Goal: Task Accomplishment & Management: Use online tool/utility

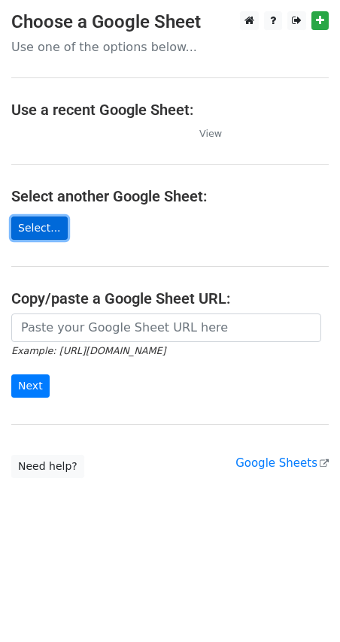
click at [41, 228] on link "Select..." at bounding box center [39, 228] width 56 height 23
click at [46, 226] on link "Select..." at bounding box center [39, 228] width 56 height 23
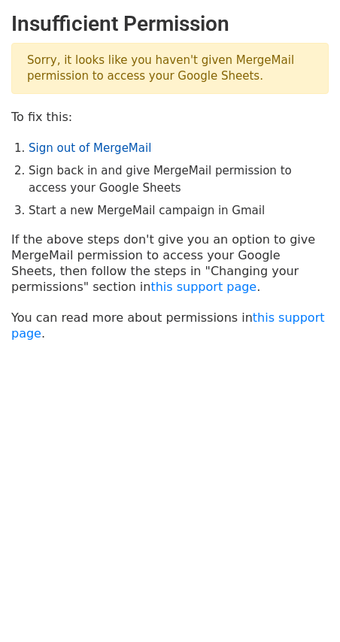
click at [89, 141] on link "Sign out of MergeMail" at bounding box center [90, 148] width 123 height 14
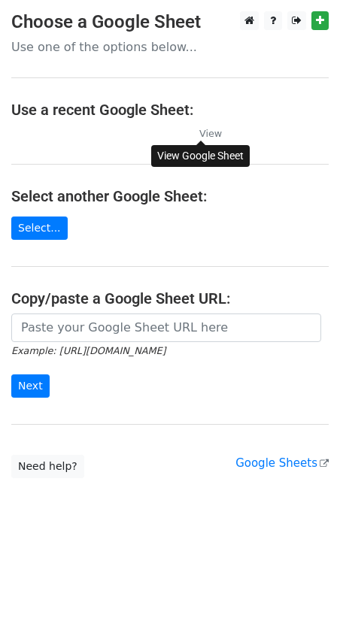
click at [206, 132] on small "View" at bounding box center [210, 133] width 23 height 11
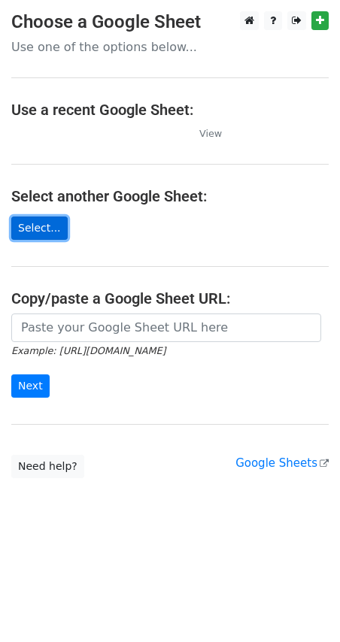
click at [38, 226] on link "Select..." at bounding box center [39, 228] width 56 height 23
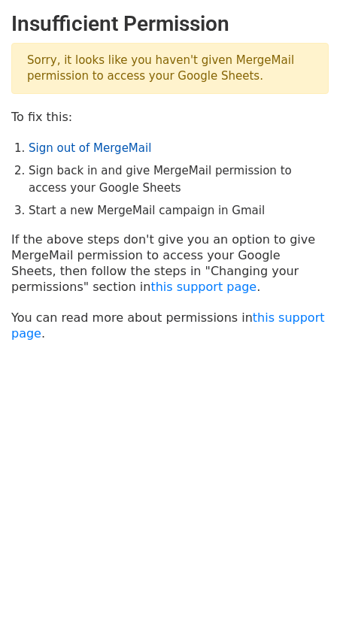
click at [95, 147] on link "Sign out of MergeMail" at bounding box center [90, 148] width 123 height 14
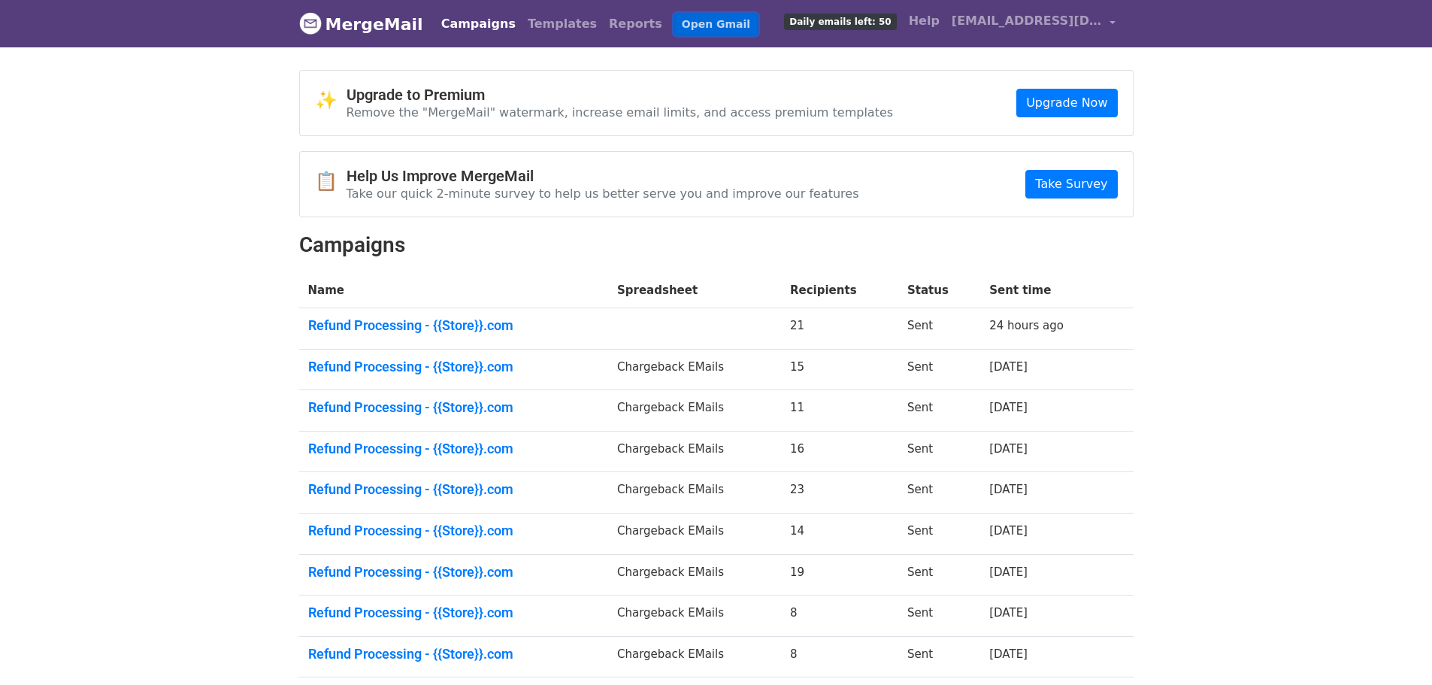
click at [674, 26] on link "Open Gmail" at bounding box center [715, 25] width 83 height 22
click at [1111, 26] on link "kent@giftnix.com" at bounding box center [1034, 23] width 176 height 35
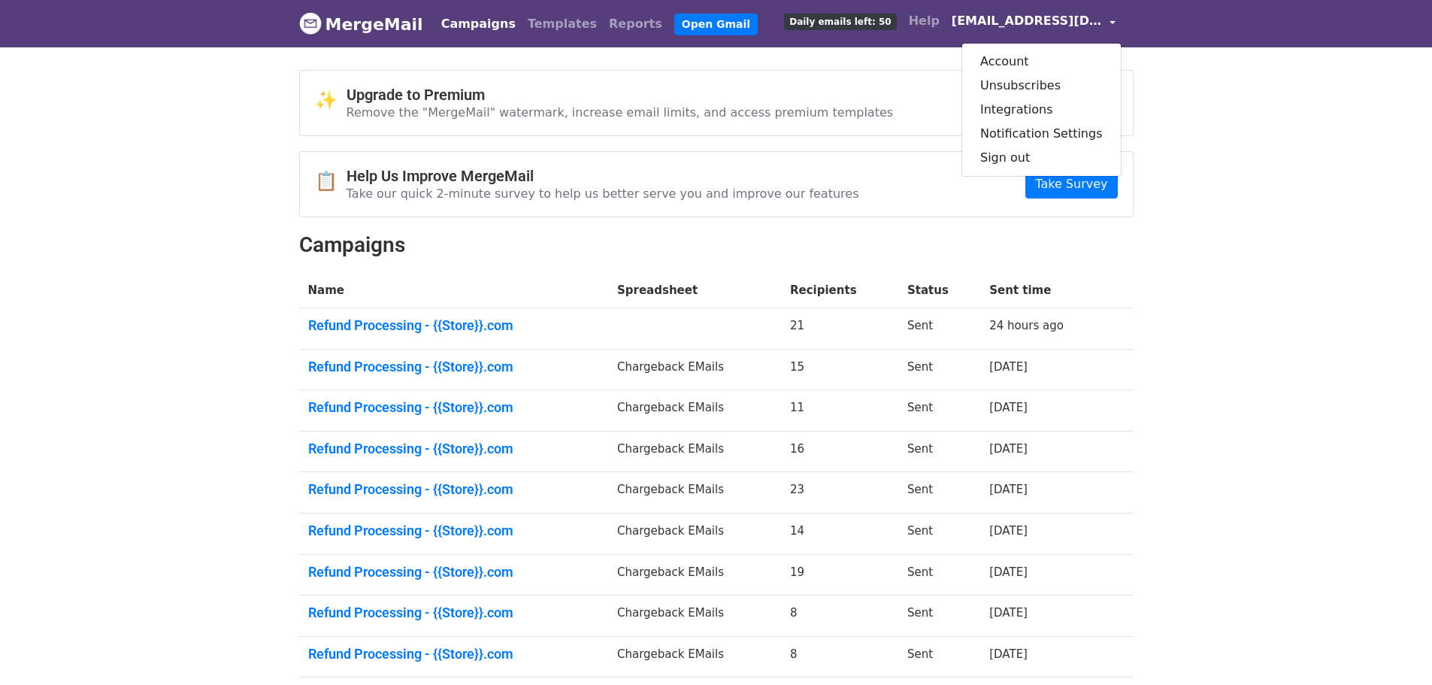
click at [1111, 26] on link "kent@giftnix.com" at bounding box center [1034, 23] width 176 height 35
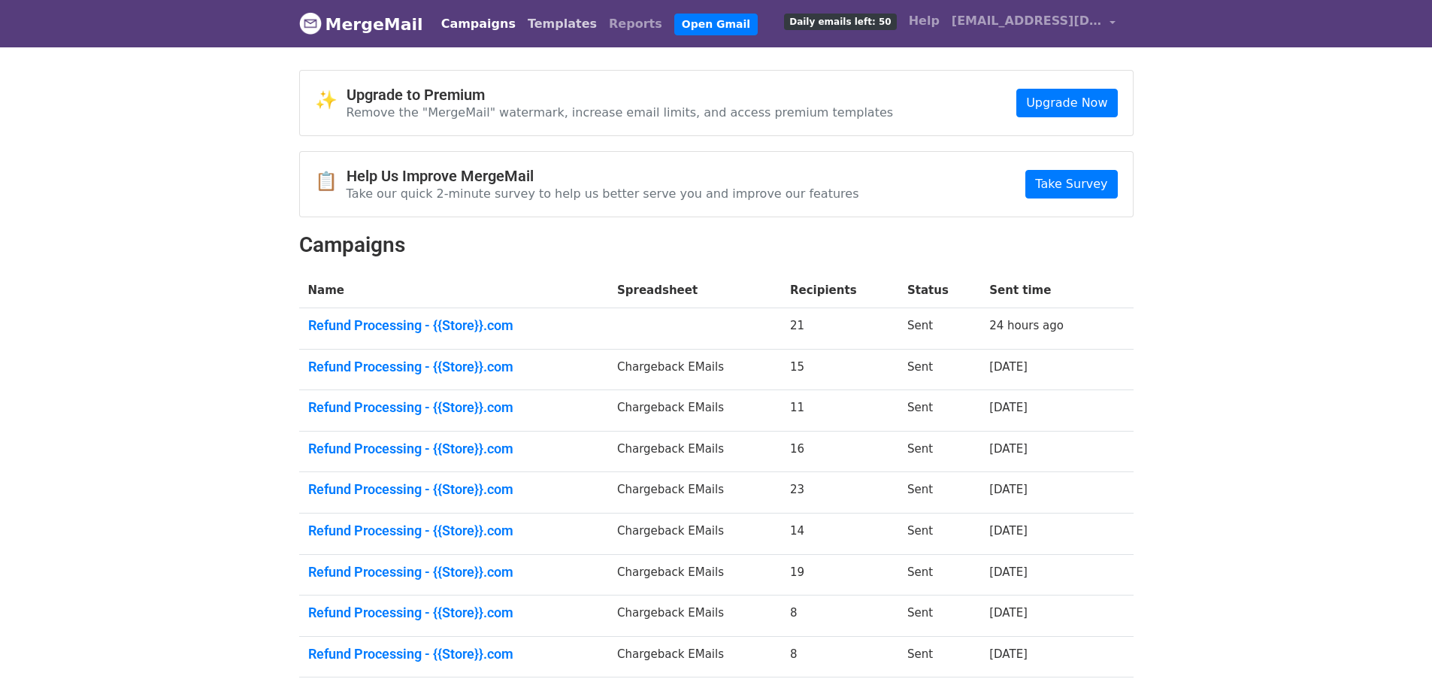
click at [522, 25] on link "Templates" at bounding box center [562, 24] width 81 height 30
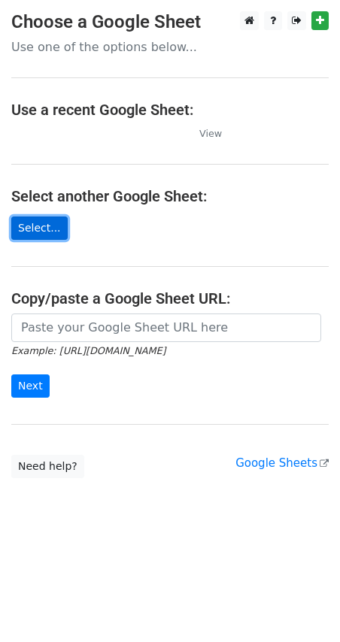
click at [43, 232] on link "Select..." at bounding box center [39, 228] width 56 height 23
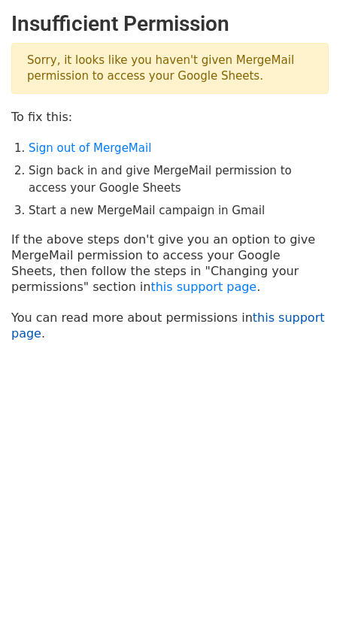
click at [293, 320] on link "this support page" at bounding box center [168, 326] width 314 height 30
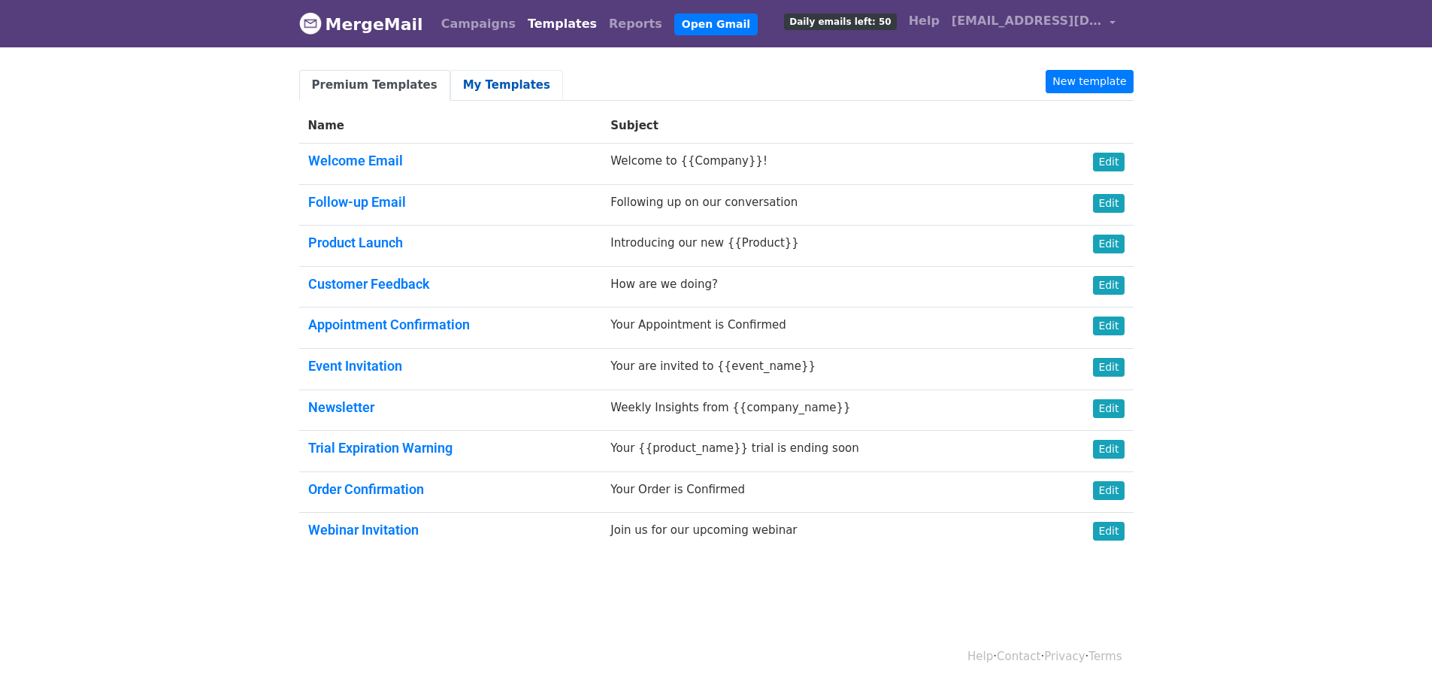
click at [502, 95] on link "My Templates" at bounding box center [506, 85] width 113 height 31
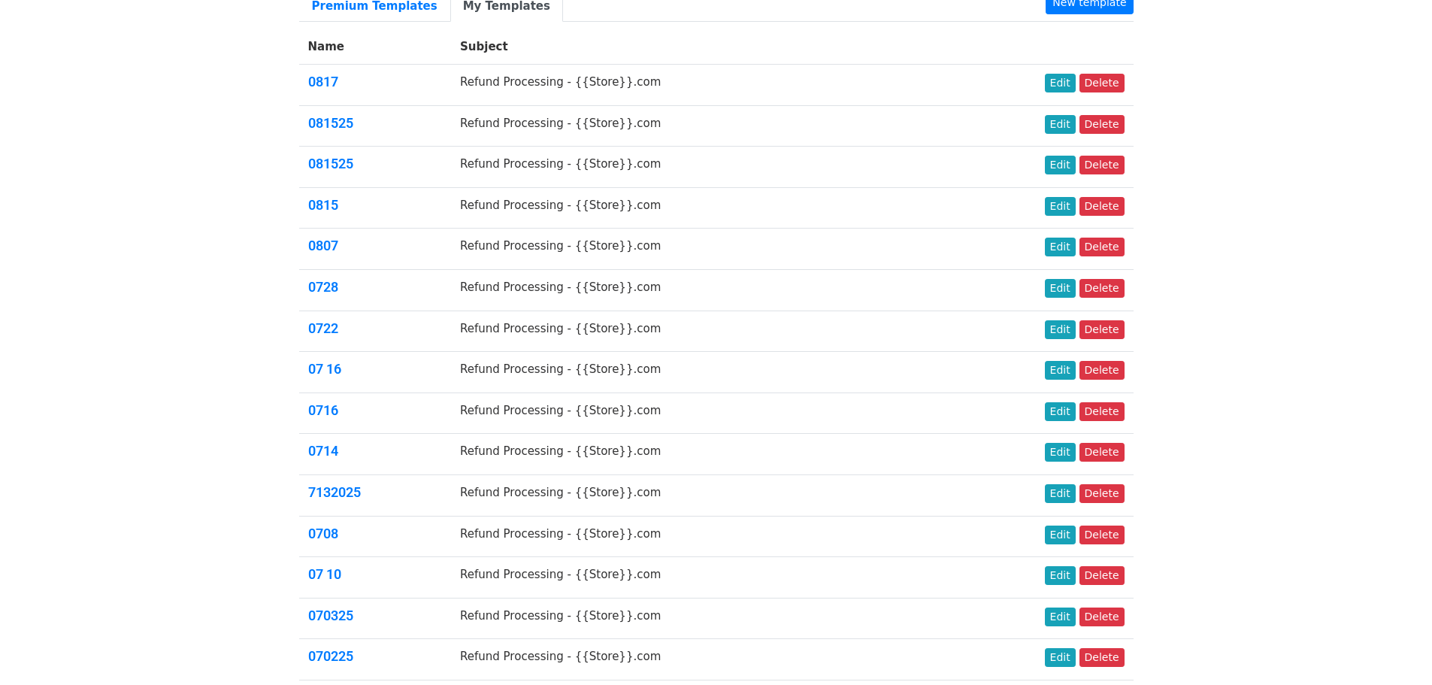
scroll to position [329, 0]
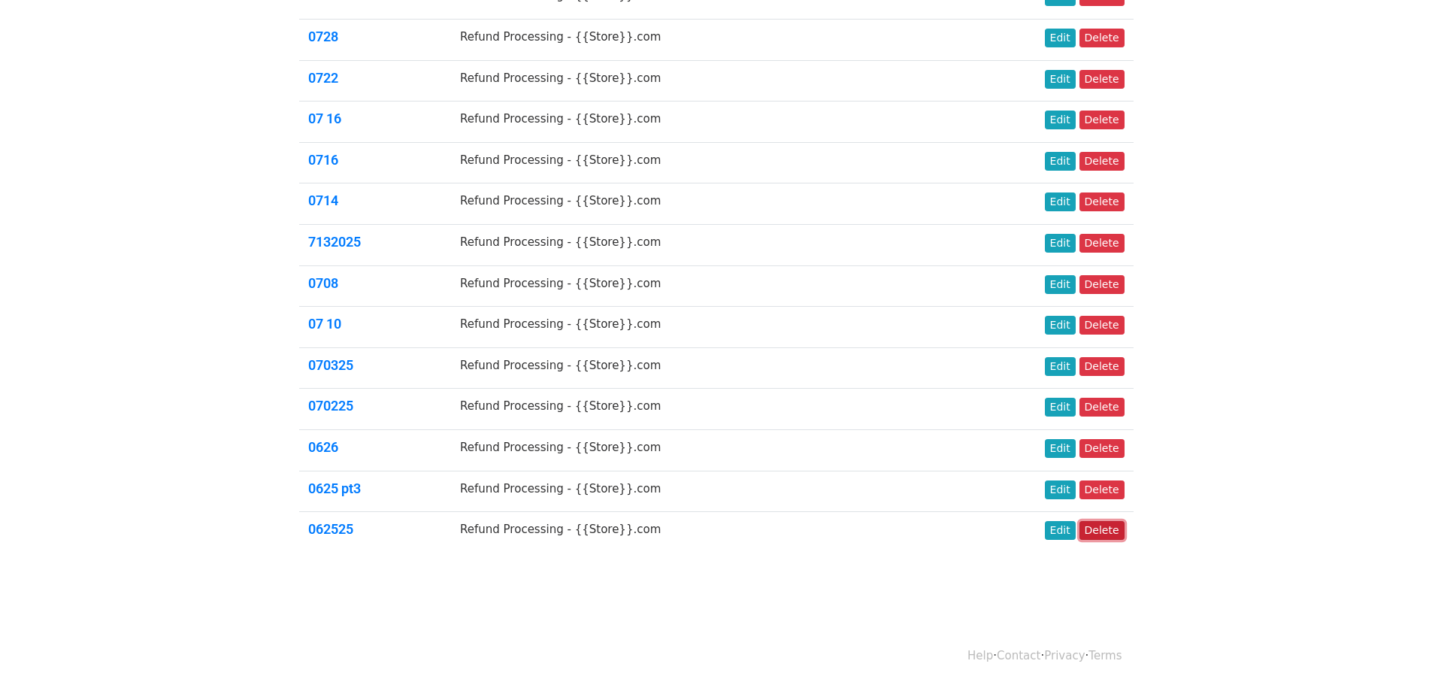
click at [1111, 535] on link "Delete" at bounding box center [1102, 530] width 45 height 19
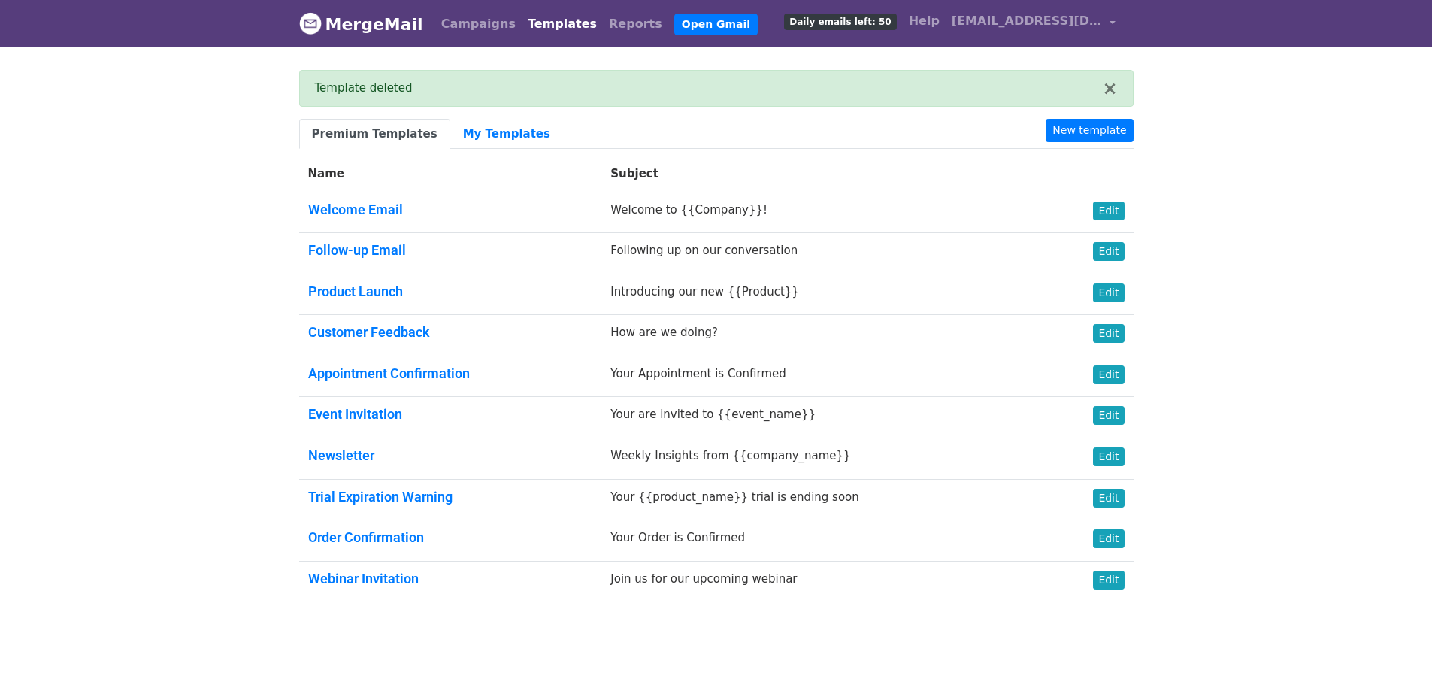
scroll to position [50, 0]
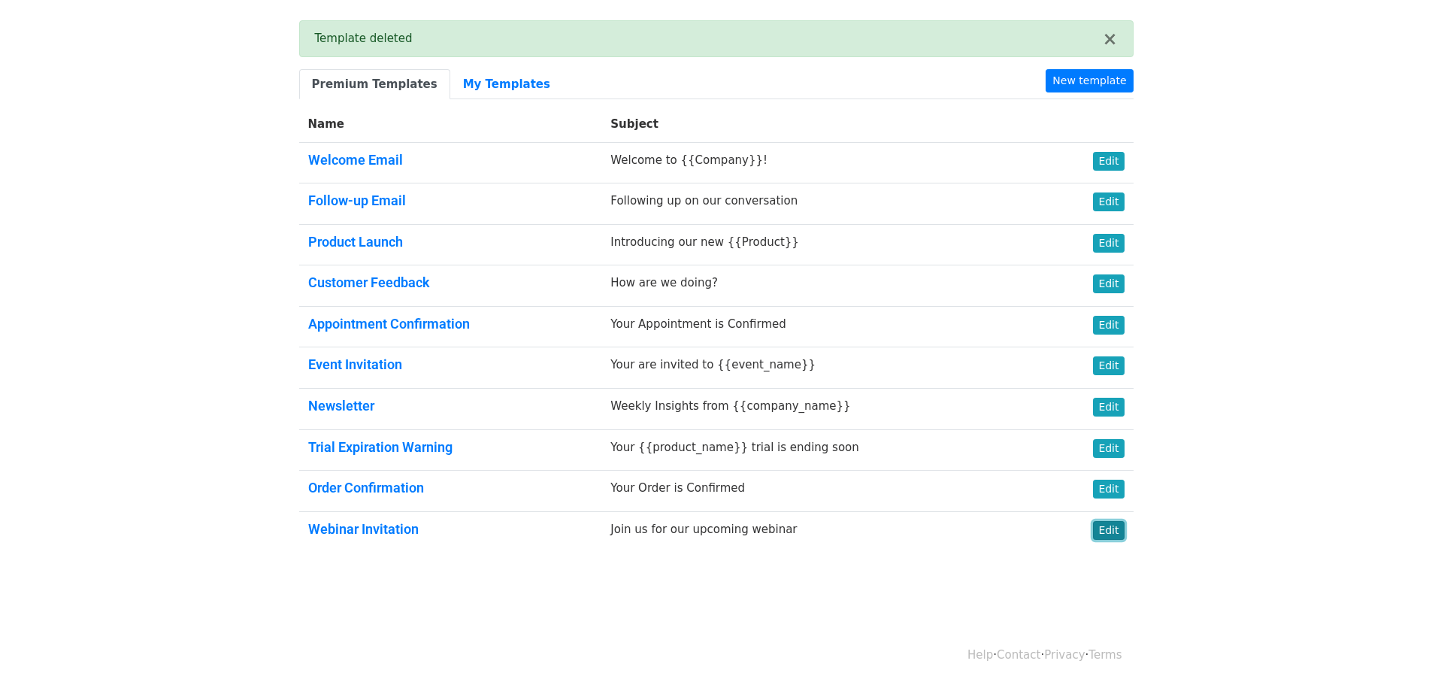
click at [1116, 525] on link "Edit" at bounding box center [1108, 530] width 31 height 19
click at [490, 83] on link "My Templates" at bounding box center [506, 84] width 113 height 31
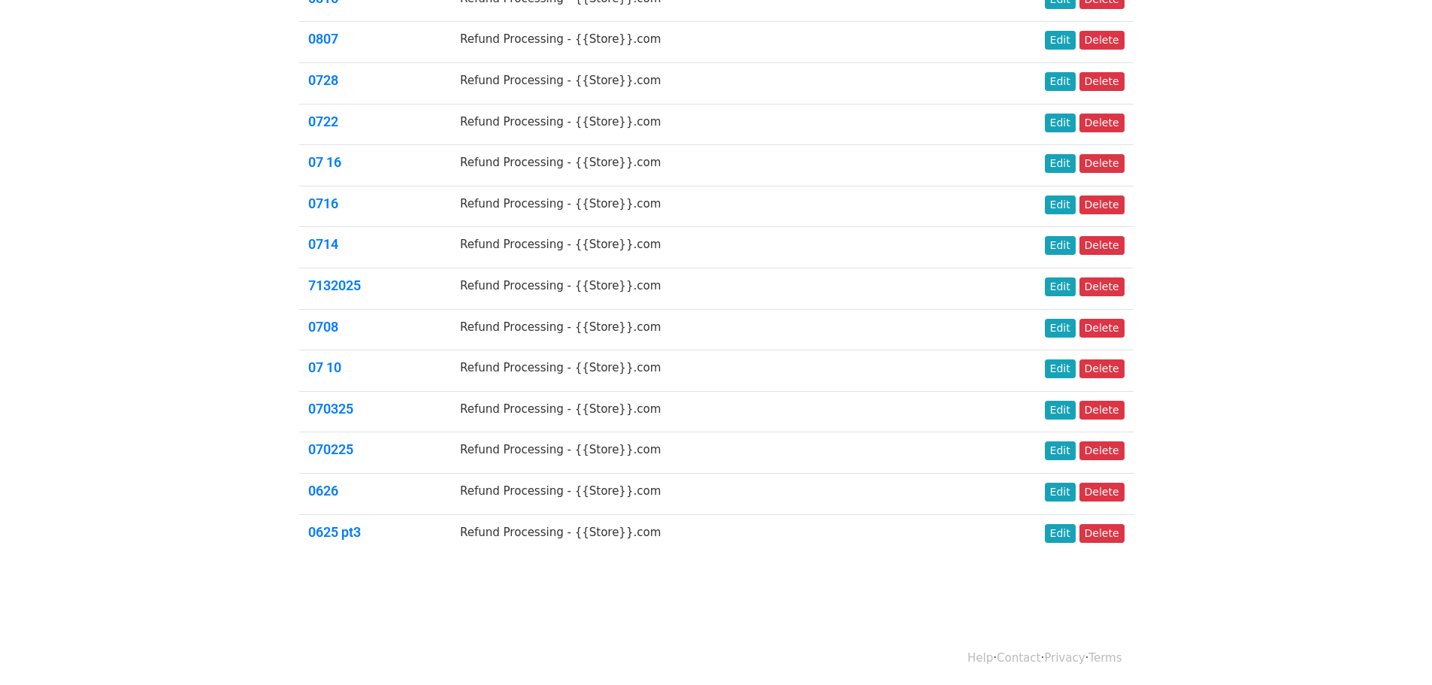
scroll to position [289, 0]
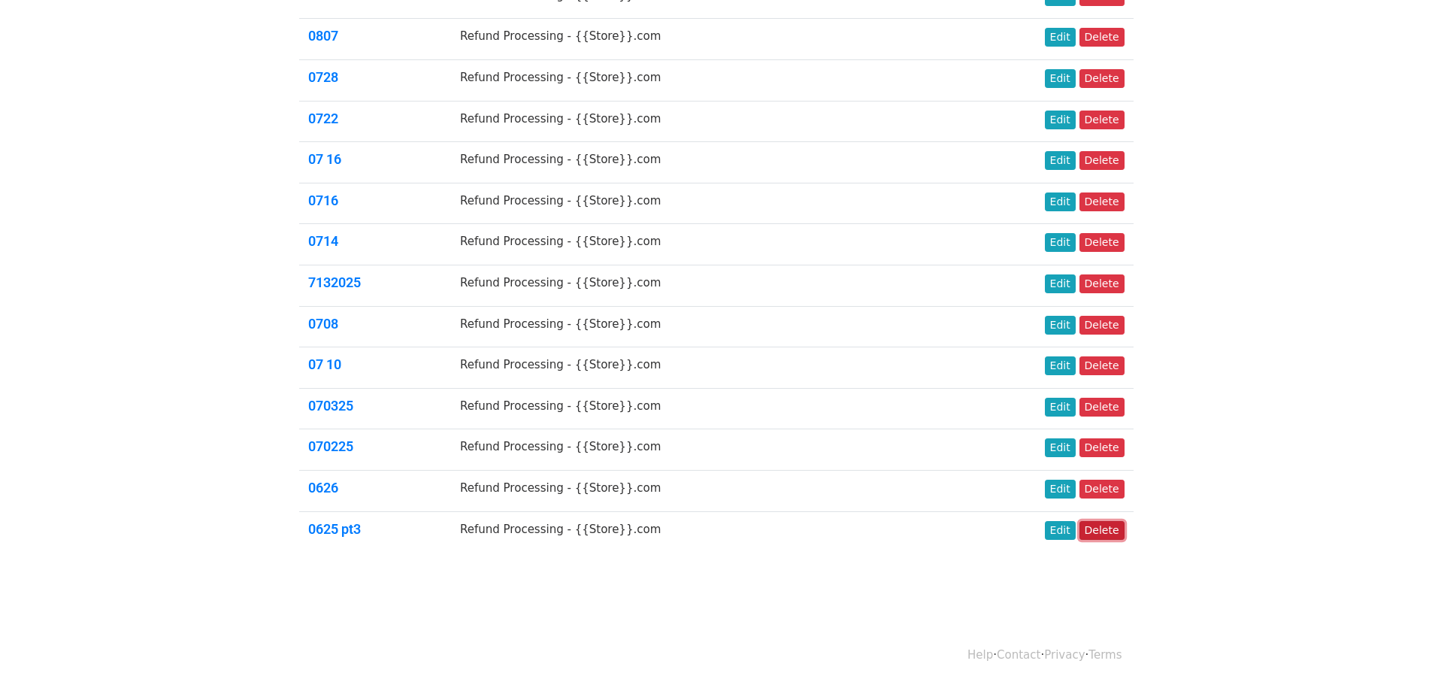
click at [1110, 534] on link "Delete" at bounding box center [1102, 530] width 45 height 19
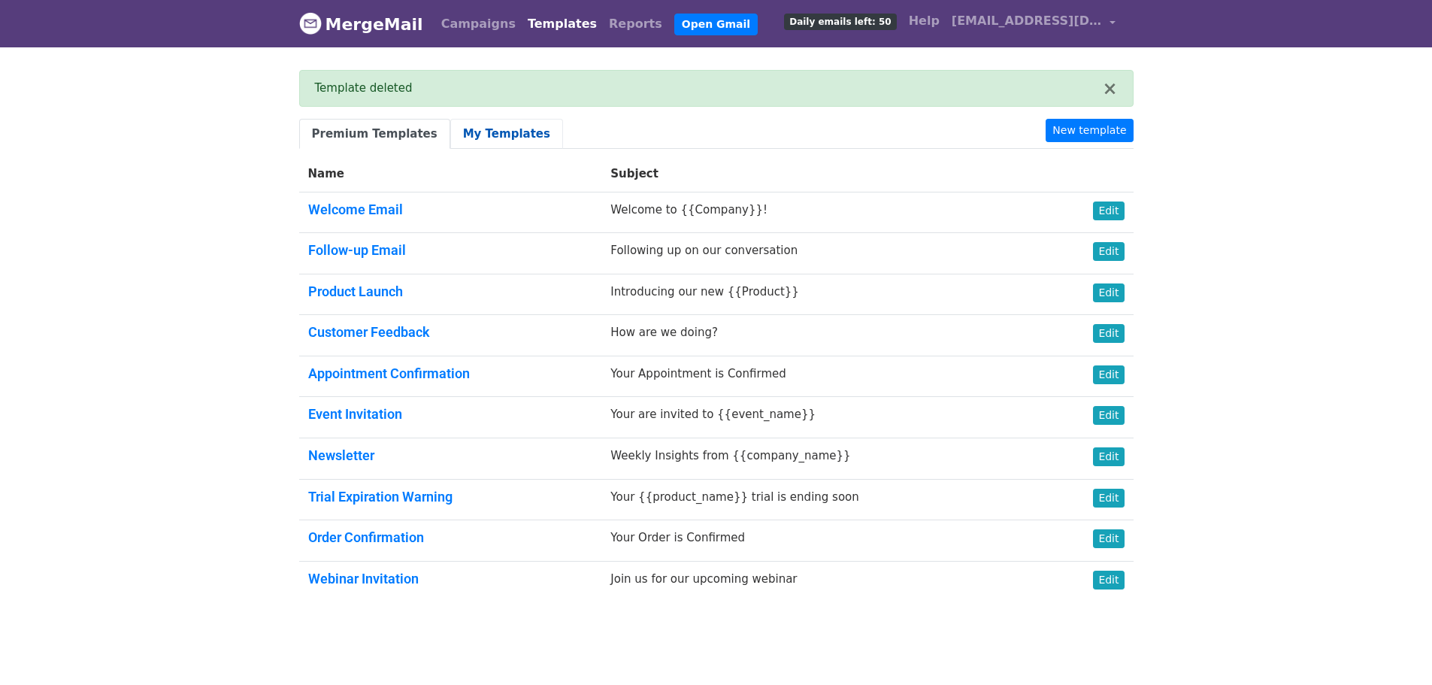
click at [503, 130] on link "My Templates" at bounding box center [506, 134] width 113 height 31
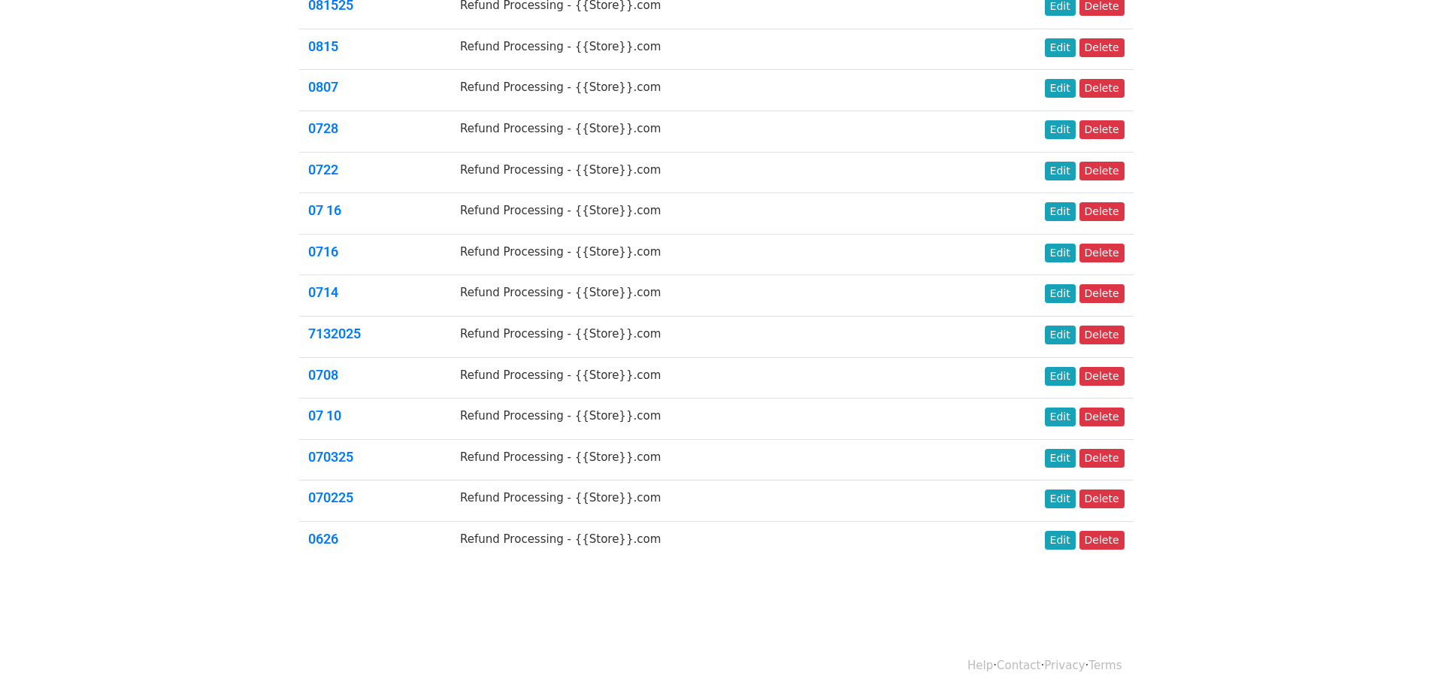
scroll to position [247, 0]
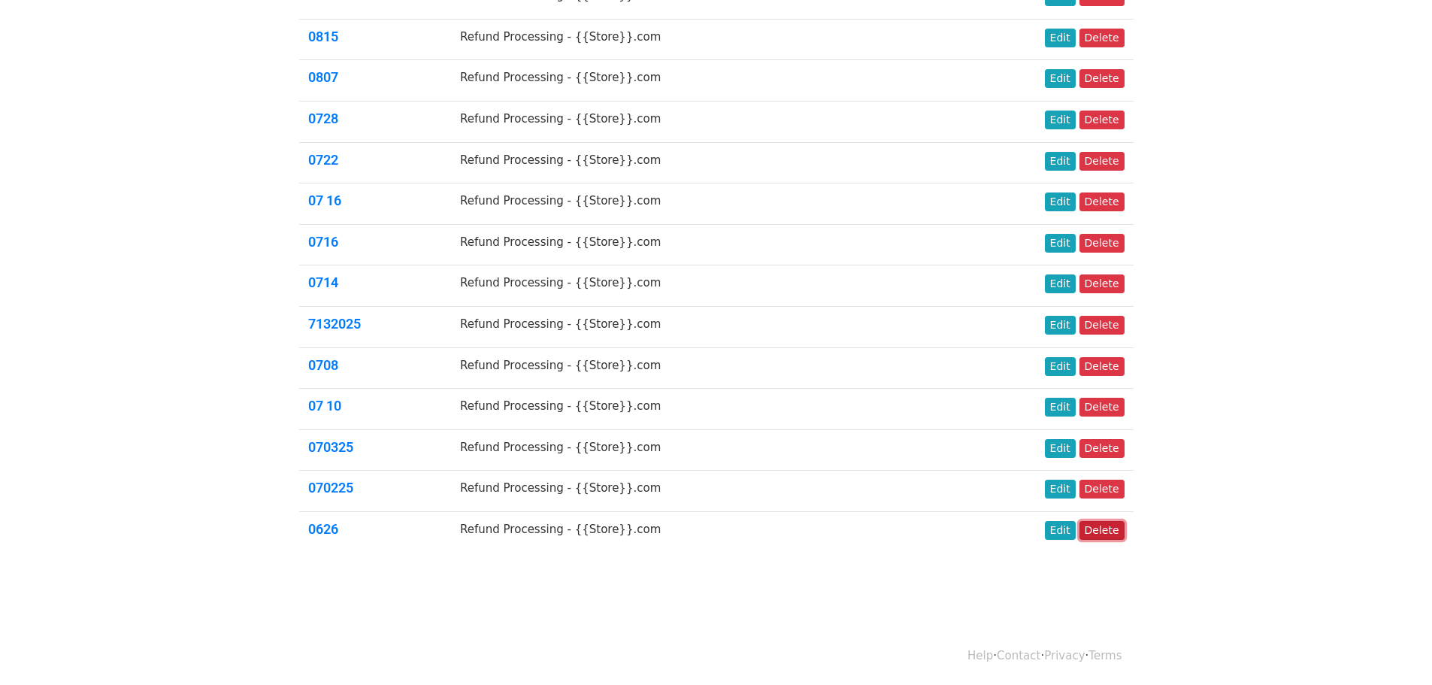
click at [1114, 522] on link "Delete" at bounding box center [1102, 530] width 45 height 19
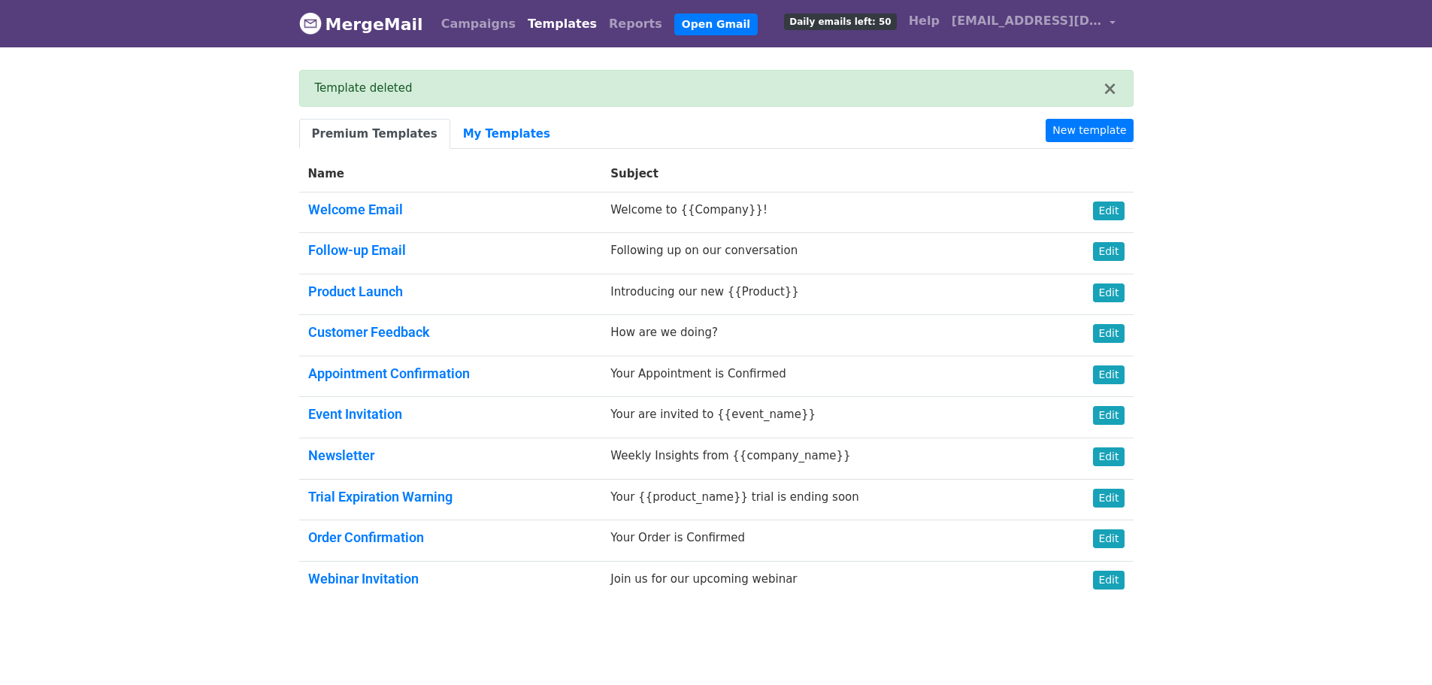
click at [384, 30] on link "MergeMail" at bounding box center [361, 24] width 124 height 32
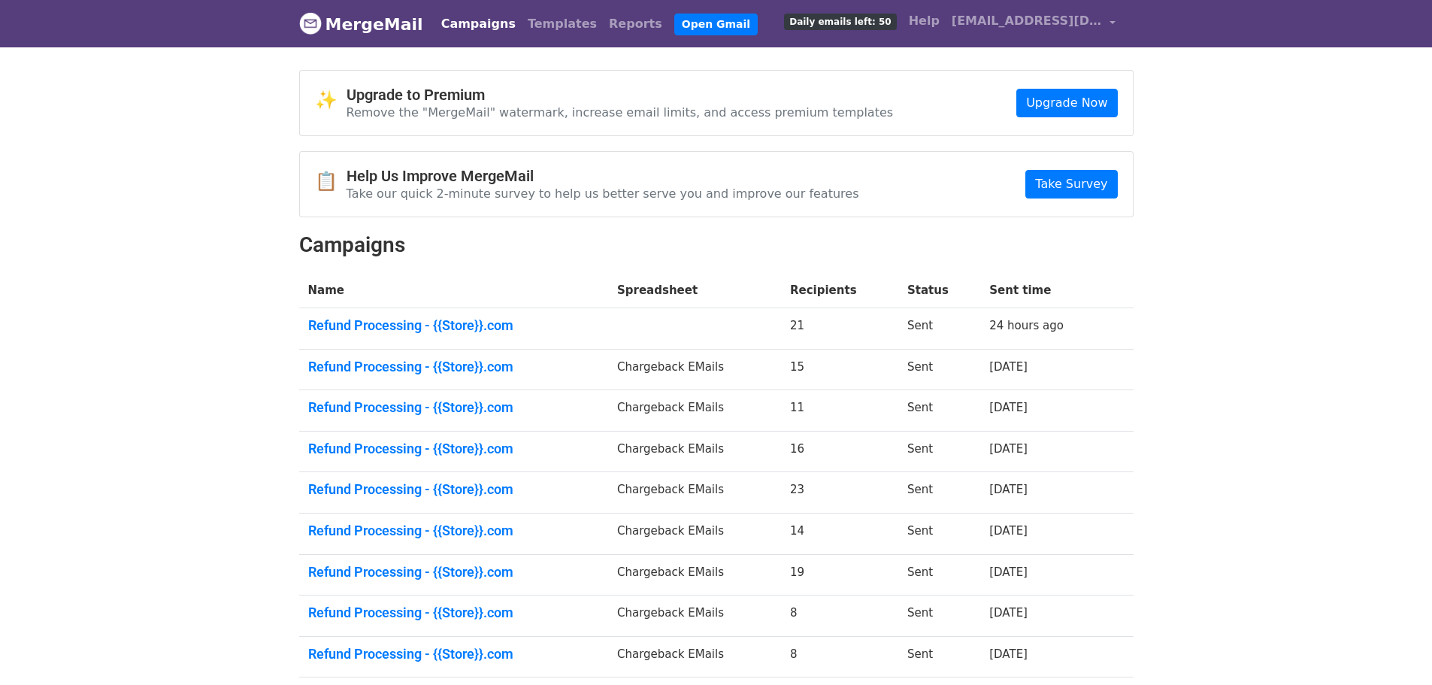
click at [464, 22] on link "Campaigns" at bounding box center [478, 24] width 86 height 30
click at [1110, 21] on link "[EMAIL_ADDRESS][DOMAIN_NAME]" at bounding box center [1034, 23] width 176 height 35
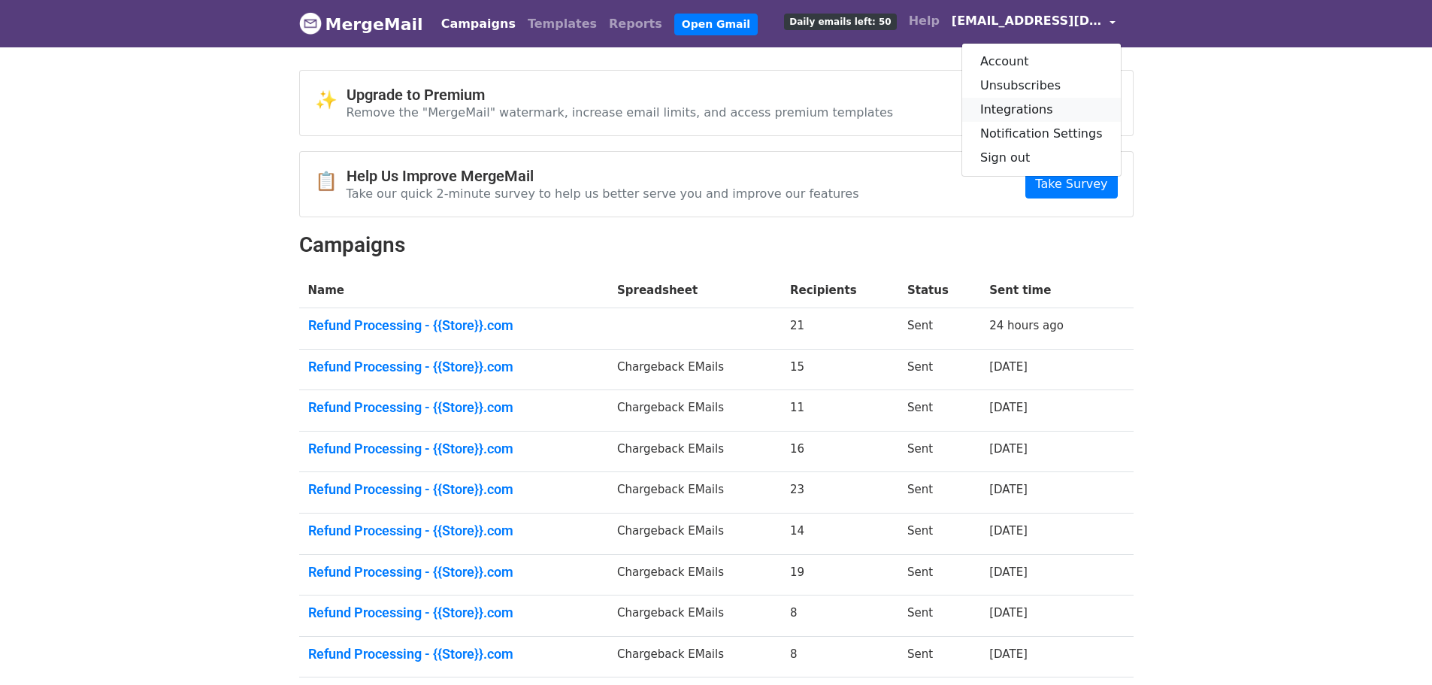
click at [1051, 109] on link "Integrations" at bounding box center [1041, 110] width 159 height 24
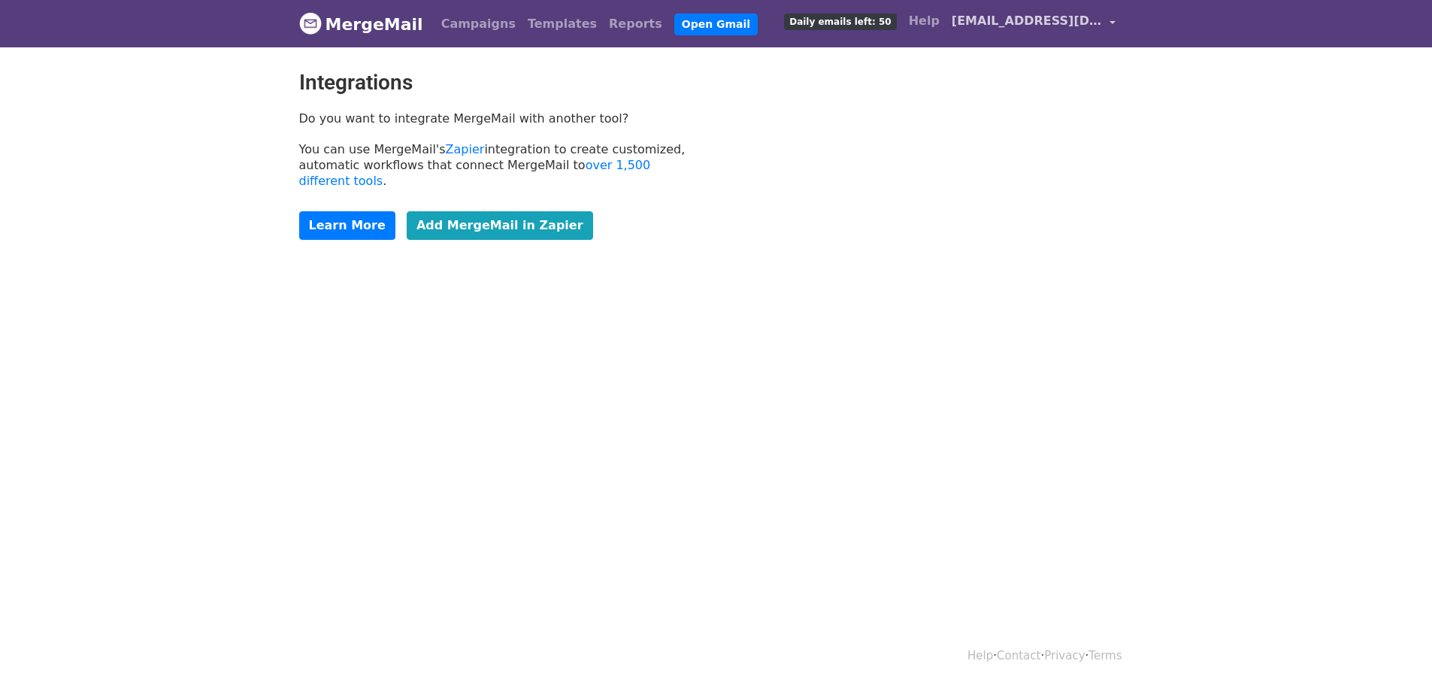
click at [1111, 21] on link "[EMAIL_ADDRESS][DOMAIN_NAME]" at bounding box center [1034, 23] width 176 height 35
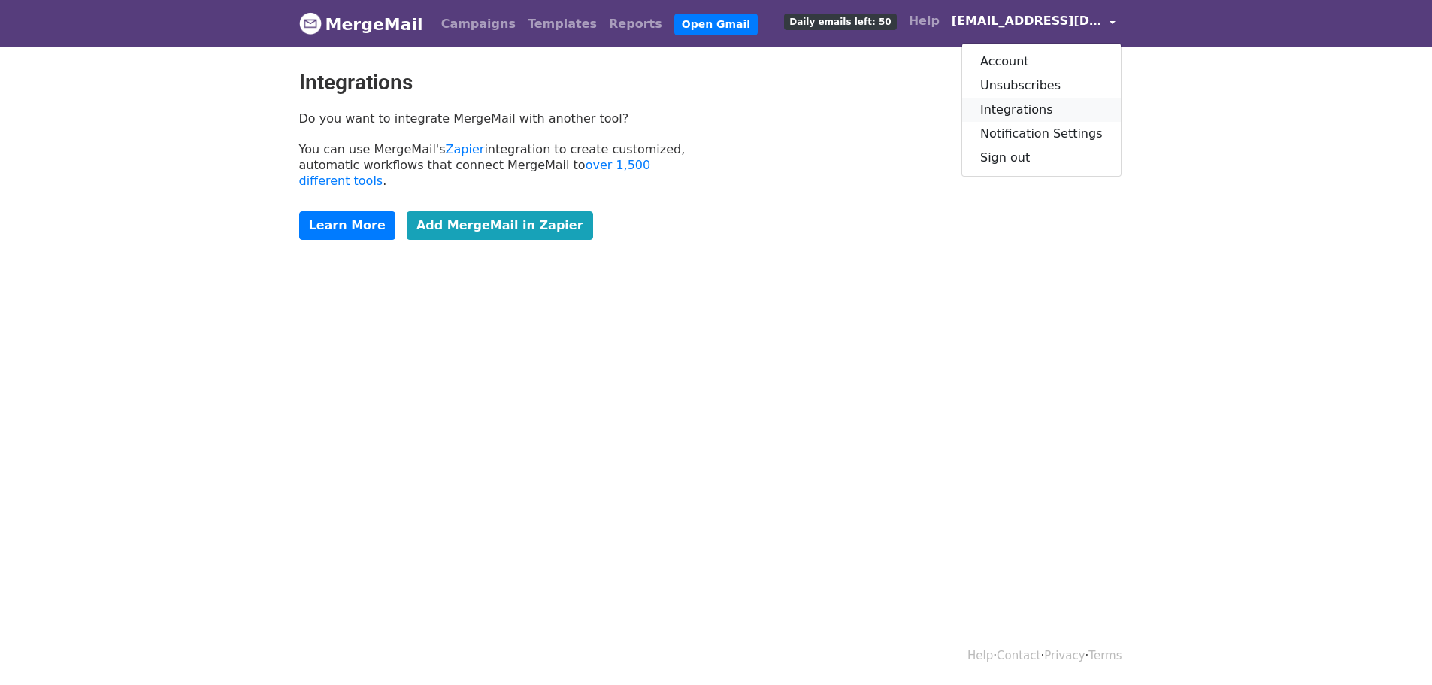
click at [1042, 106] on link "Integrations" at bounding box center [1041, 110] width 159 height 24
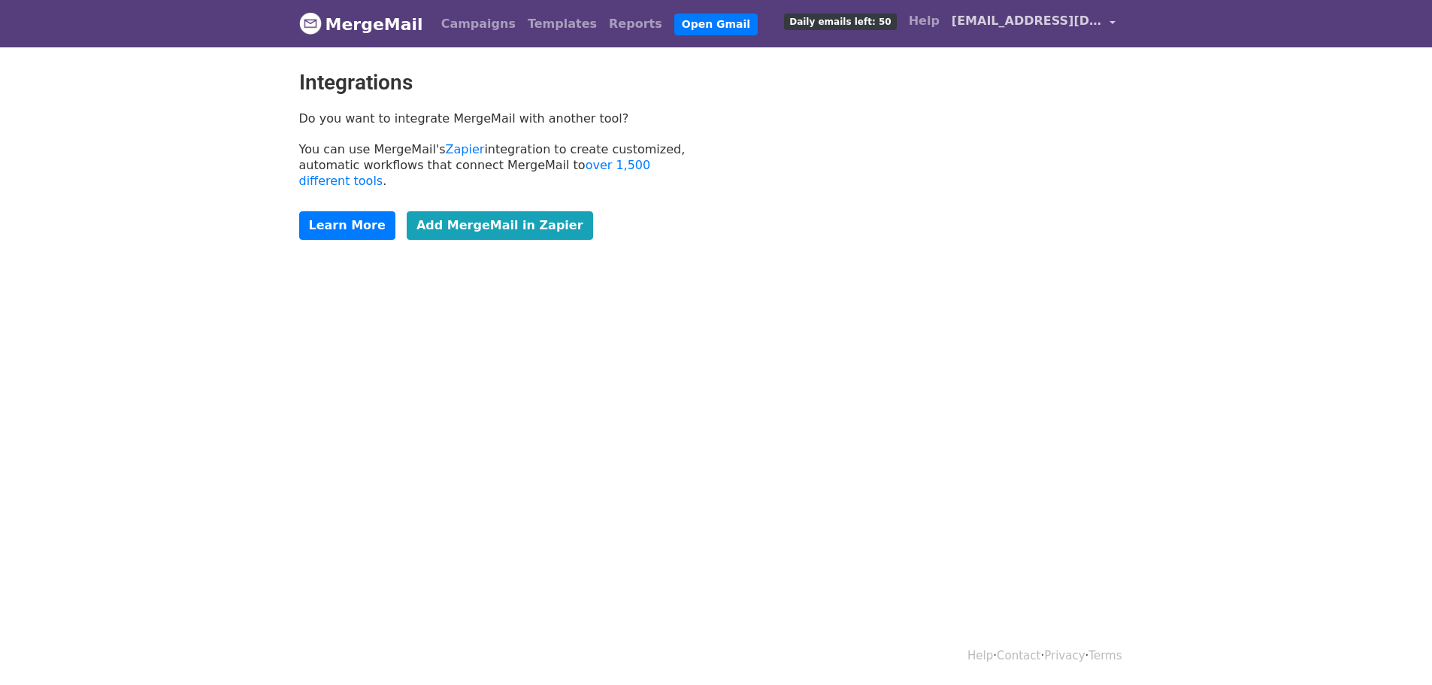
click at [1116, 16] on link "kent@giftnix.com" at bounding box center [1034, 23] width 176 height 35
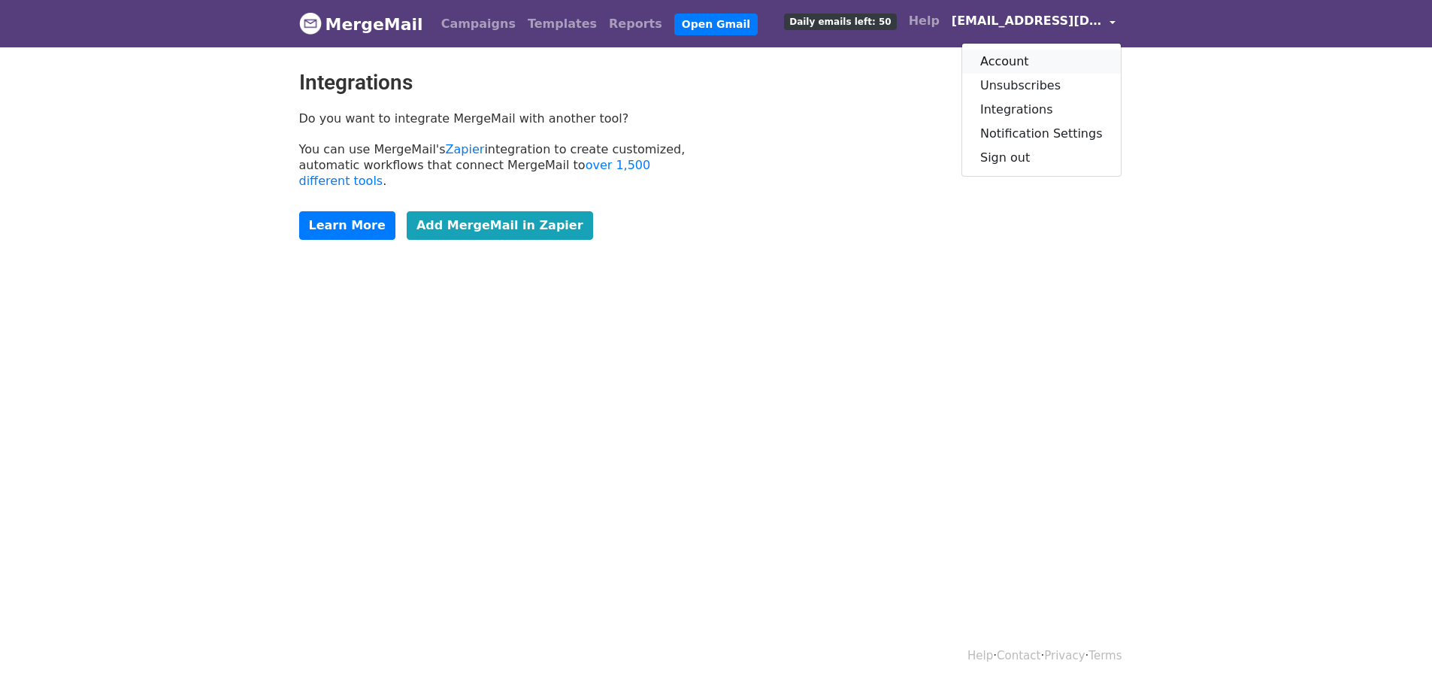
click at [1037, 63] on link "Account" at bounding box center [1041, 62] width 159 height 24
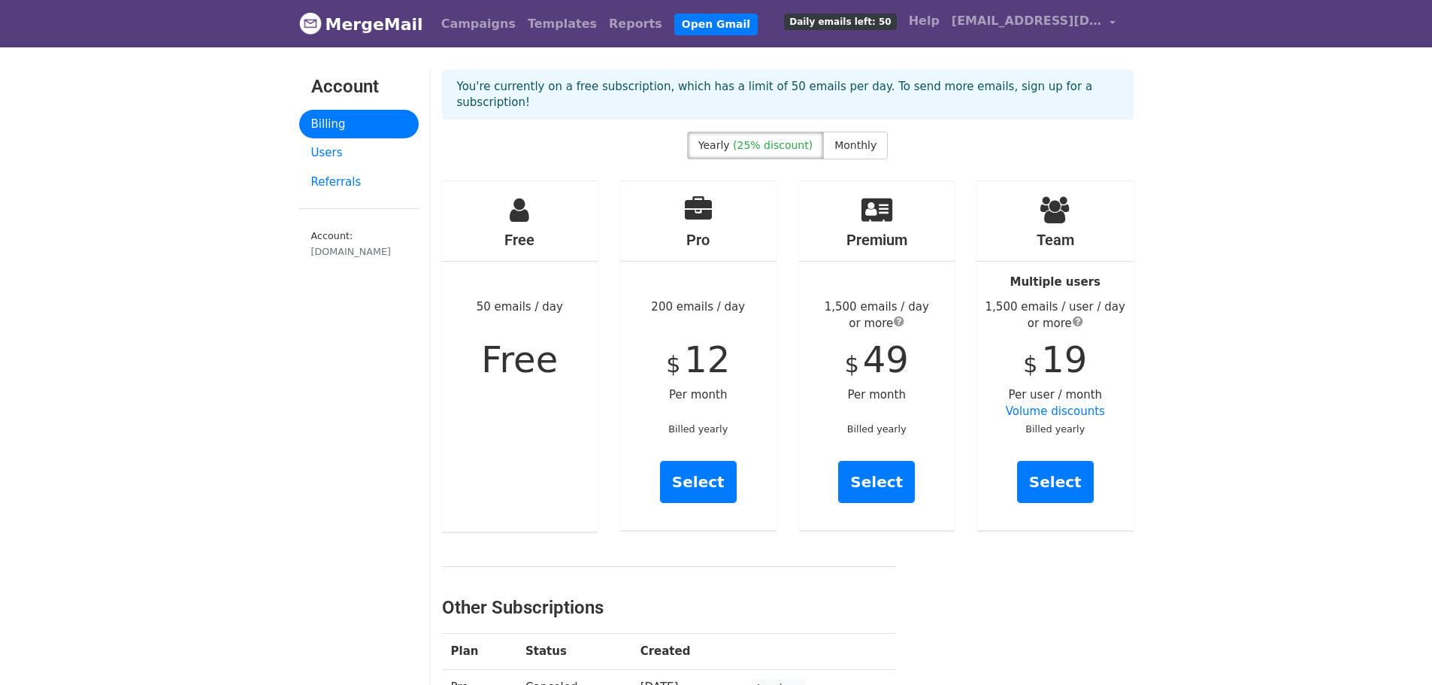
click at [384, 27] on link "MergeMail" at bounding box center [361, 24] width 124 height 32
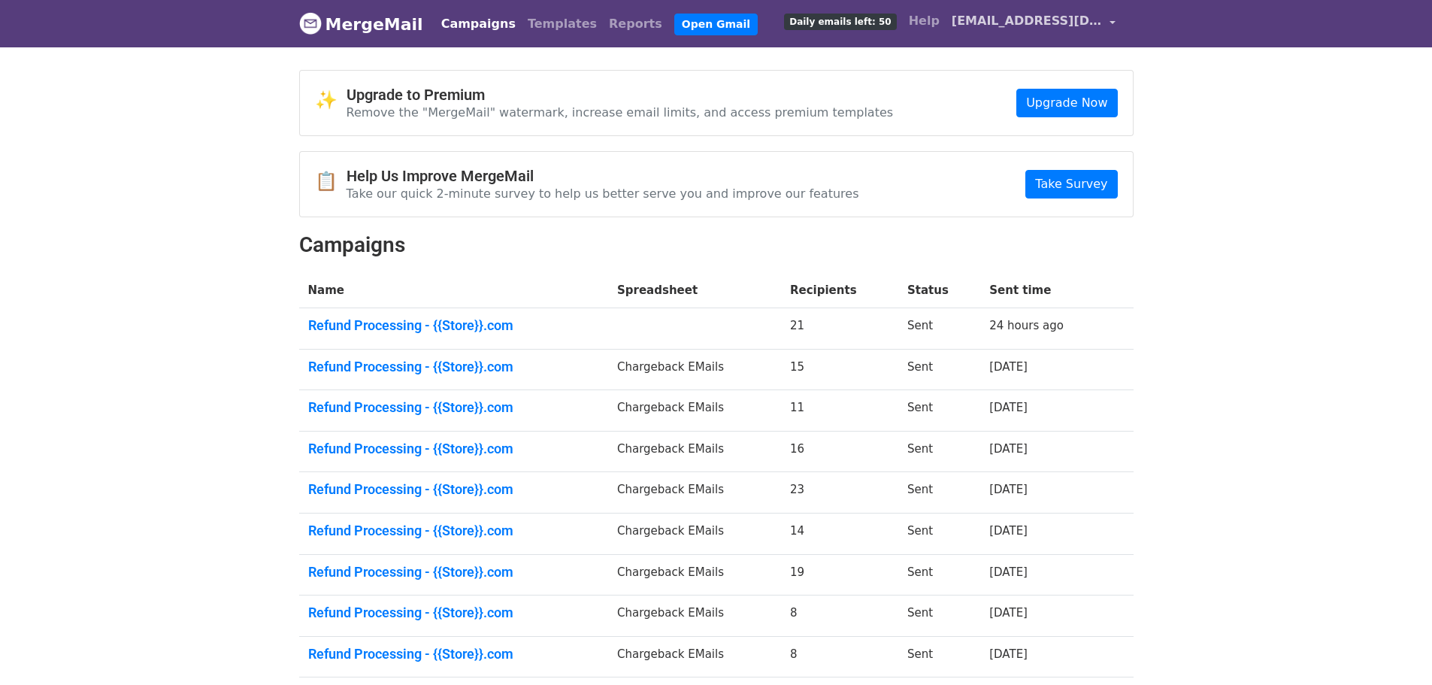
click at [1113, 20] on link "kent@giftnix.com" at bounding box center [1034, 23] width 176 height 35
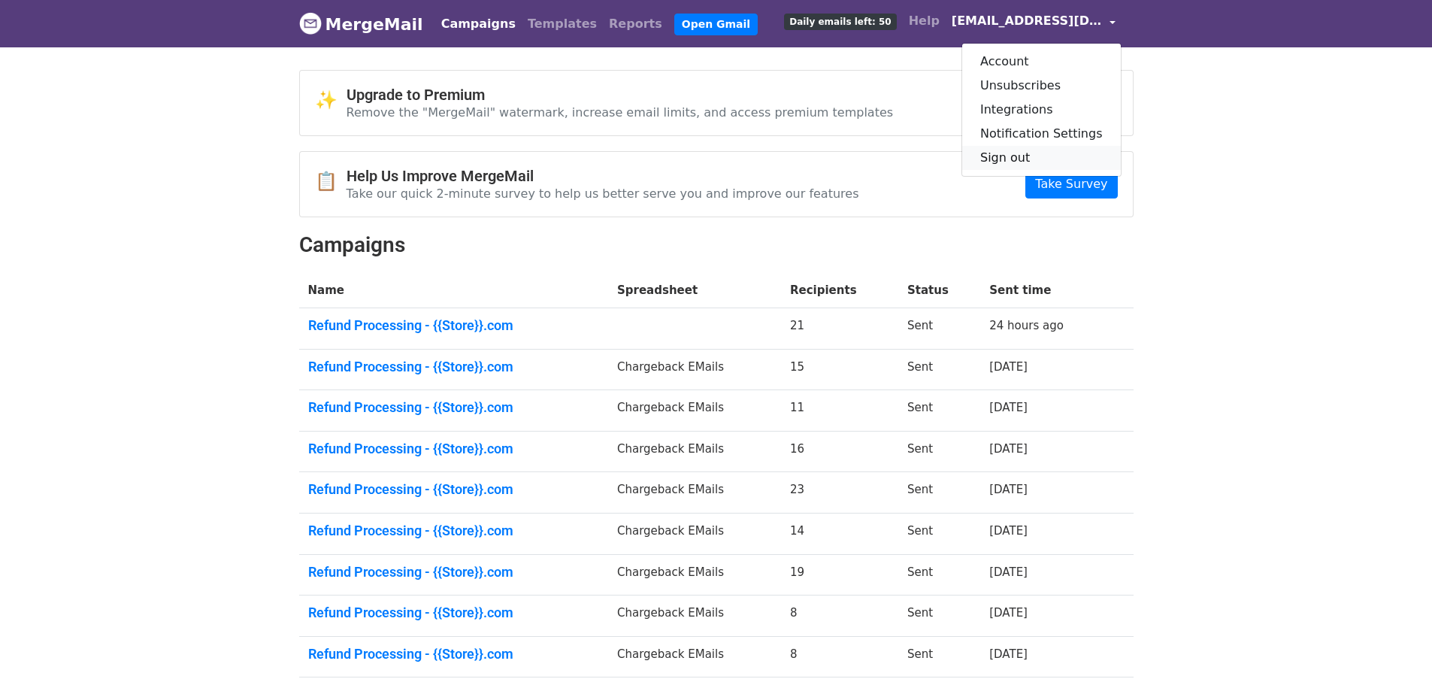
click at [1023, 159] on link "Sign out" at bounding box center [1041, 158] width 159 height 24
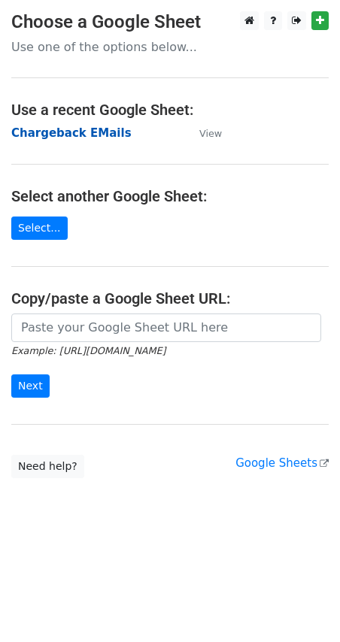
click at [96, 132] on strong "Chargeback EMails" at bounding box center [71, 133] width 120 height 14
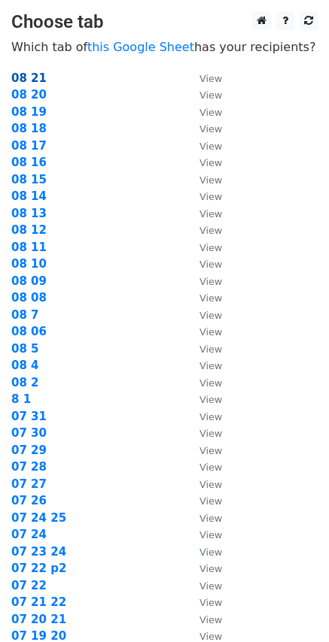
click at [27, 78] on strong "08 21" at bounding box center [28, 78] width 35 height 14
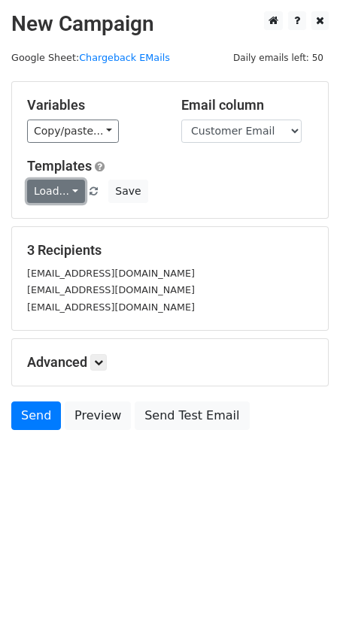
click at [74, 191] on link "Load..." at bounding box center [56, 191] width 58 height 23
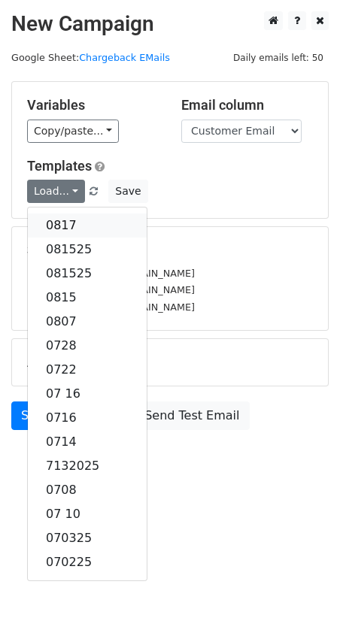
click at [74, 225] on link "0817" at bounding box center [87, 226] width 119 height 24
